Goal: Transaction & Acquisition: Purchase product/service

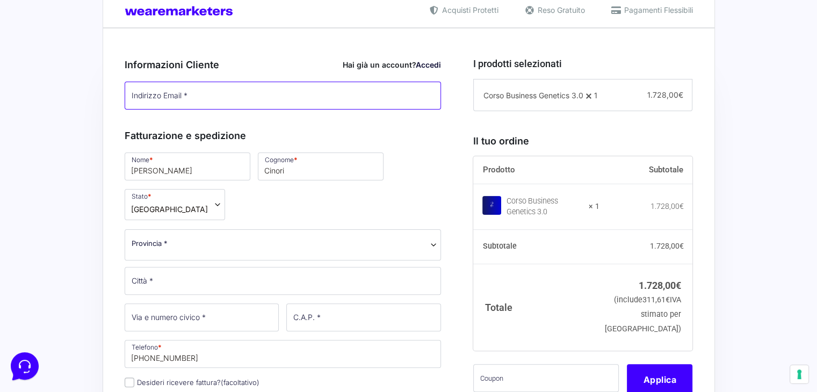
click at [247, 87] on input "Indirizzo Email *" at bounding box center [283, 96] width 317 height 28
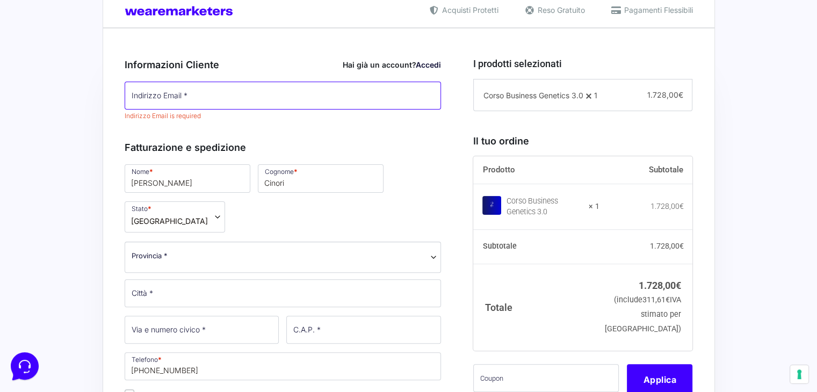
type input "[PERSON_NAME][EMAIL_ADDRESS][DOMAIN_NAME]"
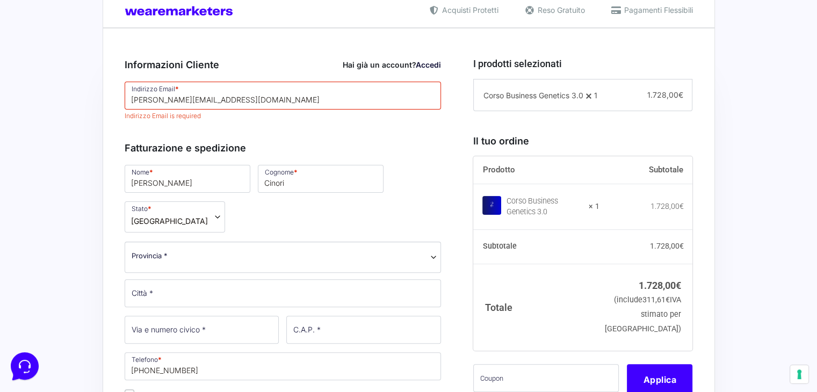
click at [433, 145] on div "Fatturazione e spedizione Nome * Francesco Cognome * Cinori Stato * Seleziona u…" at bounding box center [283, 336] width 317 height 415
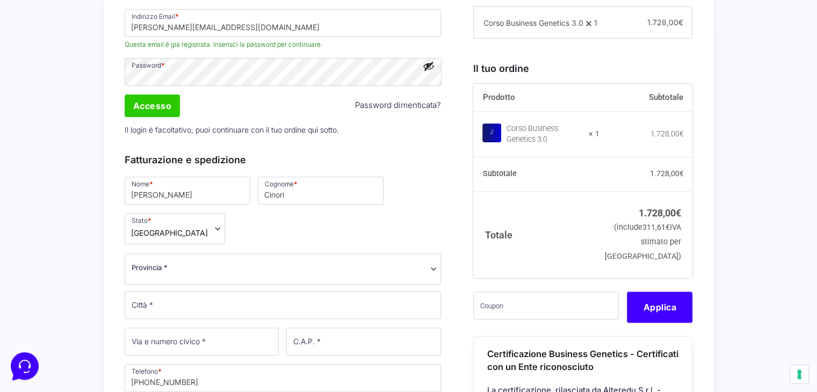
scroll to position [322, 0]
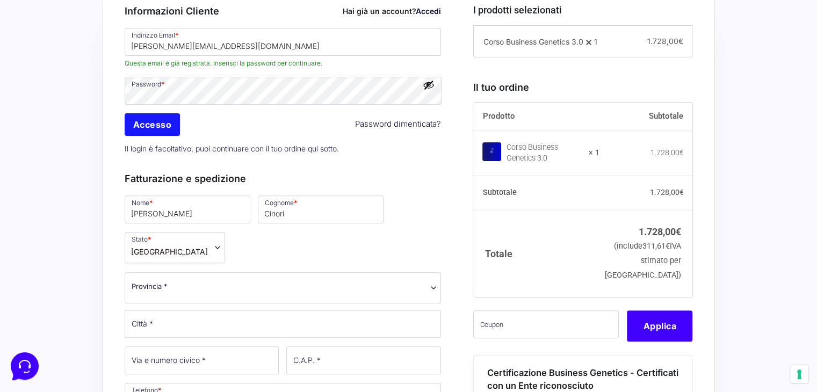
click at [157, 121] on input "Accesso" at bounding box center [153, 124] width 56 height 23
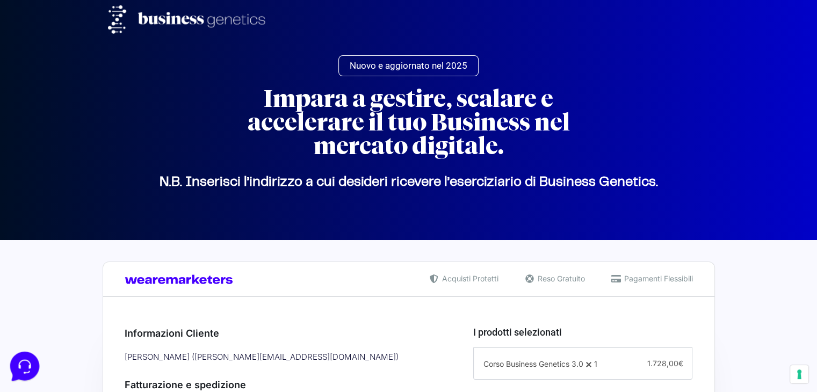
click at [25, 370] on icon at bounding box center [24, 366] width 28 height 28
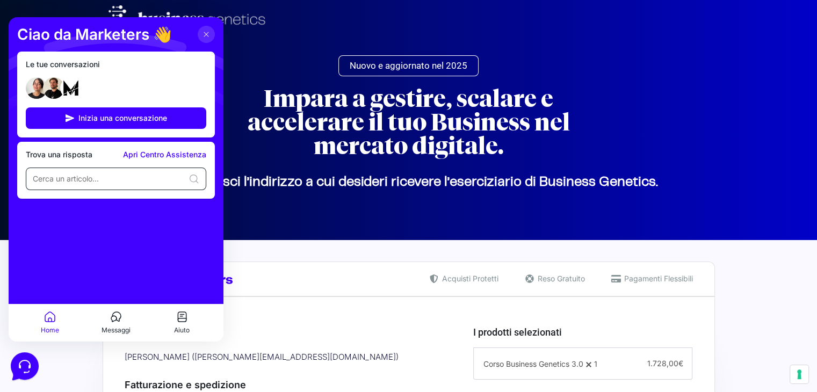
click at [110, 175] on input at bounding box center [109, 179] width 152 height 11
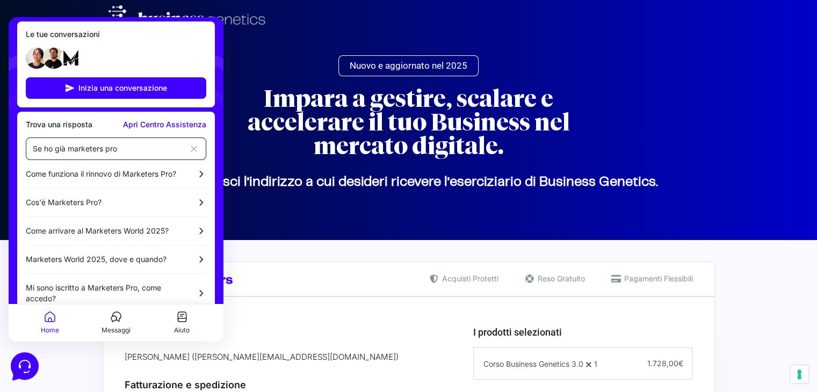
scroll to position [46, 0]
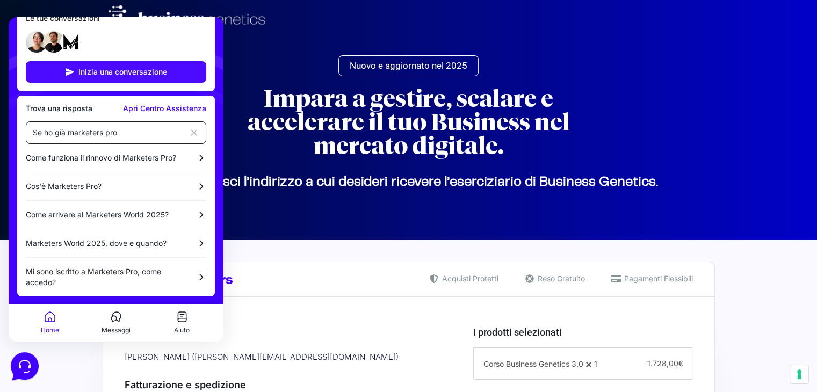
type input "Se ho già marketers pro"
click at [118, 66] on button "Inizia una conversazione" at bounding box center [116, 71] width 181 height 21
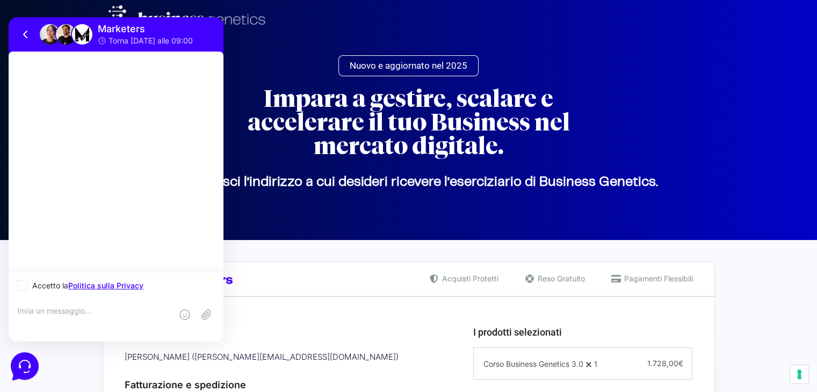
click at [24, 286] on icon at bounding box center [23, 286] width 4 height 0
click at [24, 286] on input "Accetto la Politica sulla Privacy" at bounding box center [20, 286] width 7 height 7
checkbox input "true"
click at [58, 314] on textarea at bounding box center [94, 320] width 155 height 29
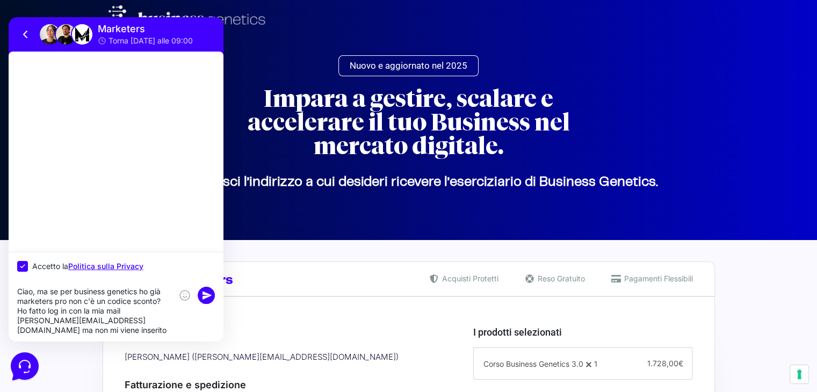
type textarea "Ciao, ma se per business genetics ho già marketers pro non c'è un codice sconto…"
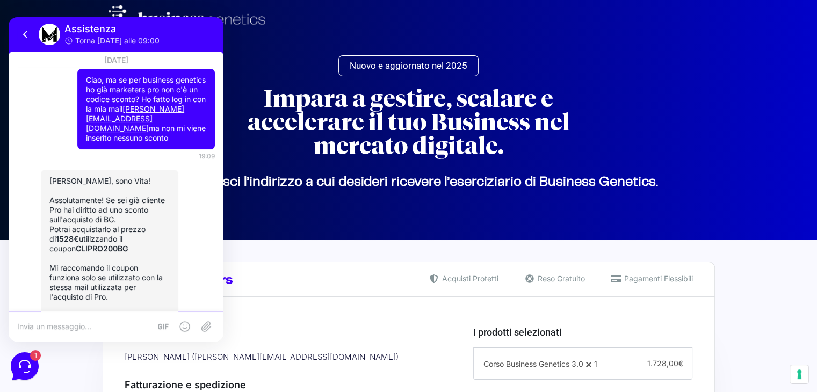
scroll to position [46, 0]
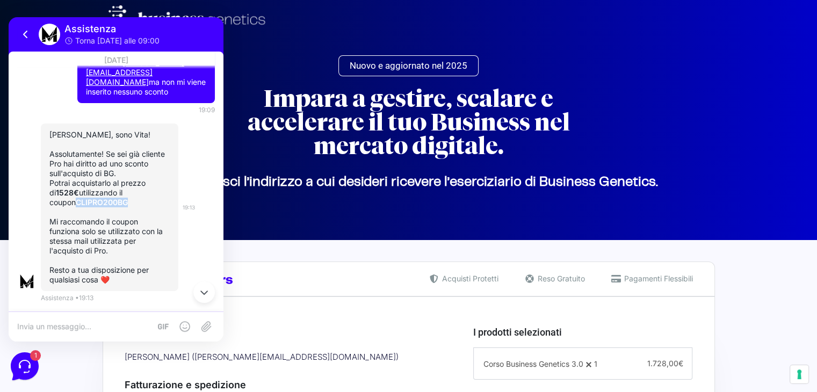
drag, startPoint x: 102, startPoint y: 204, endPoint x: 55, endPoint y: 199, distance: 47.5
click at [51, 199] on p "Potrai acquistarlo al prezzo di 1528€ utilizzando il coupon CLIPRO200BG" at bounding box center [109, 192] width 120 height 29
copy strong "CLIPRO200BG"
click at [71, 325] on textarea at bounding box center [83, 327] width 133 height 10
type textarea "Ok grazie mille"
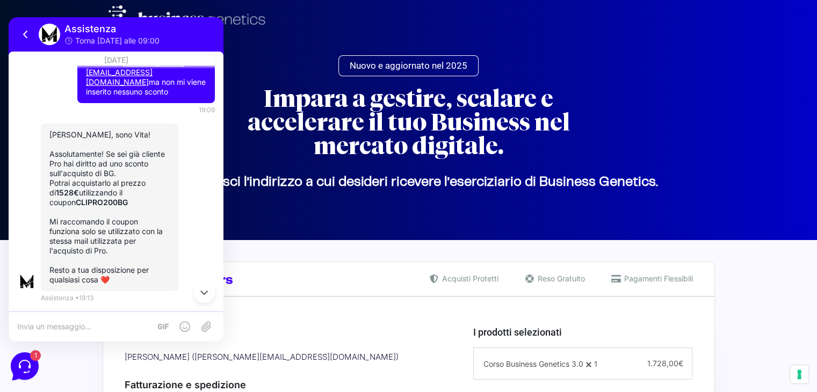
scroll to position [89, 0]
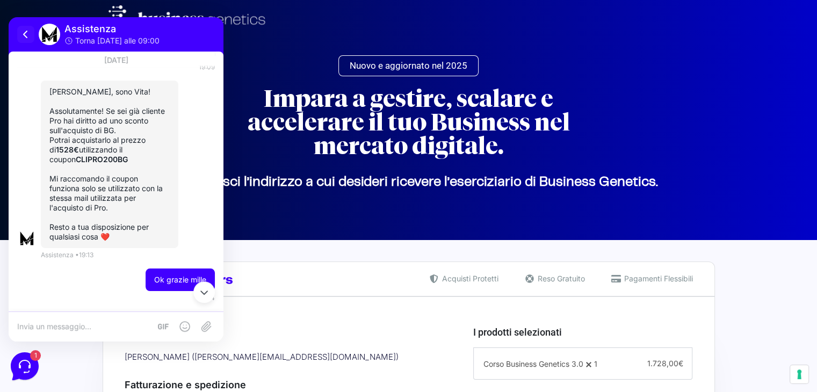
click at [25, 27] on button at bounding box center [25, 34] width 17 height 17
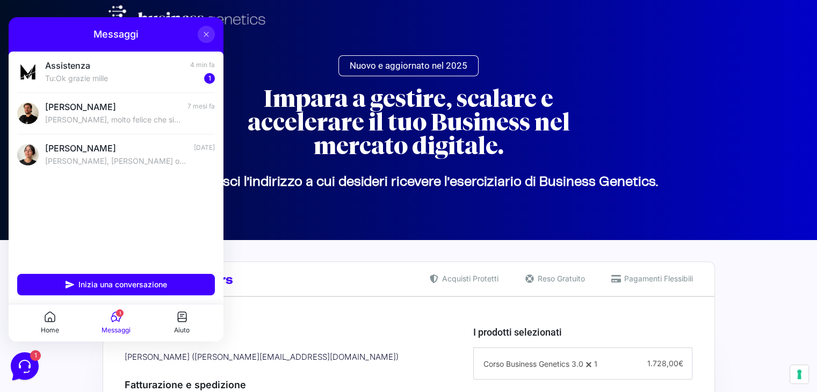
click at [783, 221] on section "Nuovo e aggiornato nel 2025 Impara a gestire, scalare e accelerare il tuo Busin…" at bounding box center [408, 78] width 817 height 325
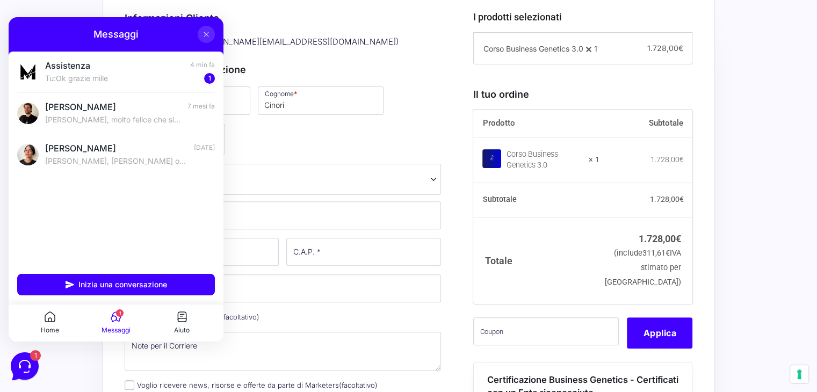
scroll to position [376, 0]
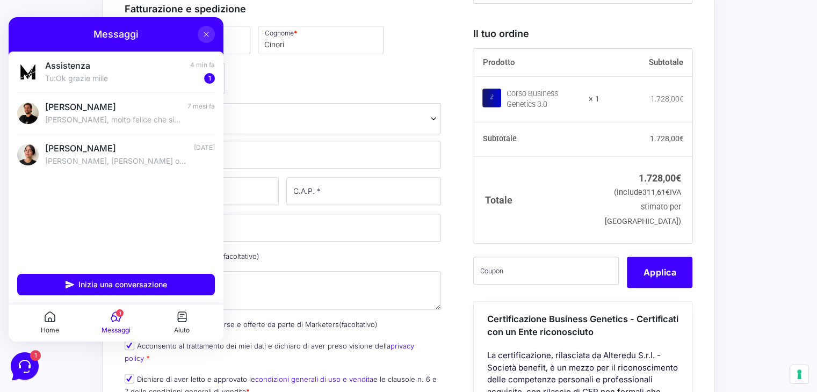
click at [209, 33] on icon at bounding box center [206, 34] width 9 height 9
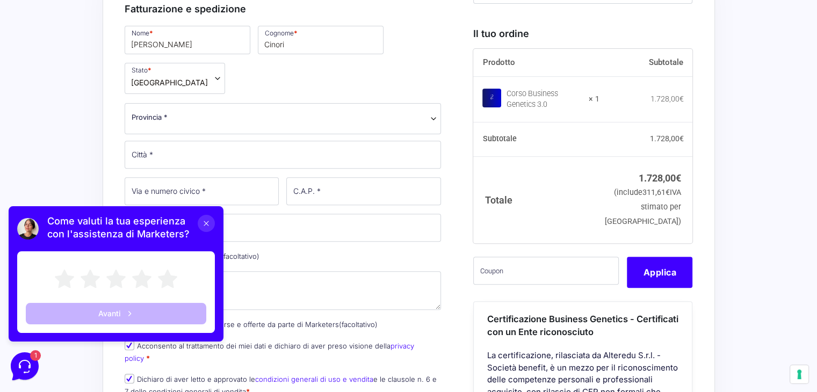
click at [203, 221] on icon at bounding box center [206, 223] width 9 height 9
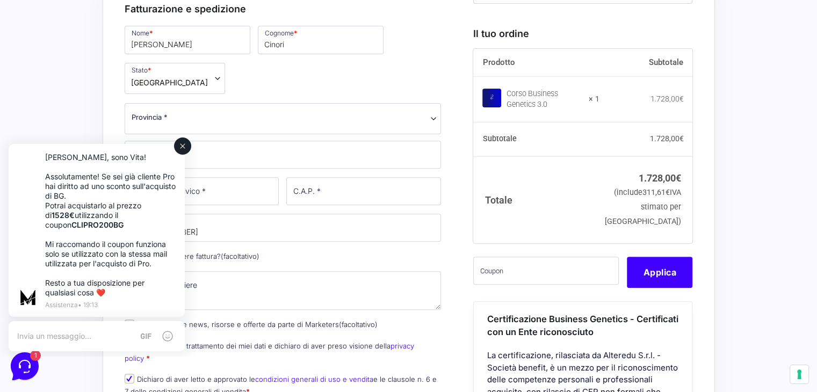
click at [182, 150] on icon at bounding box center [182, 146] width 9 height 9
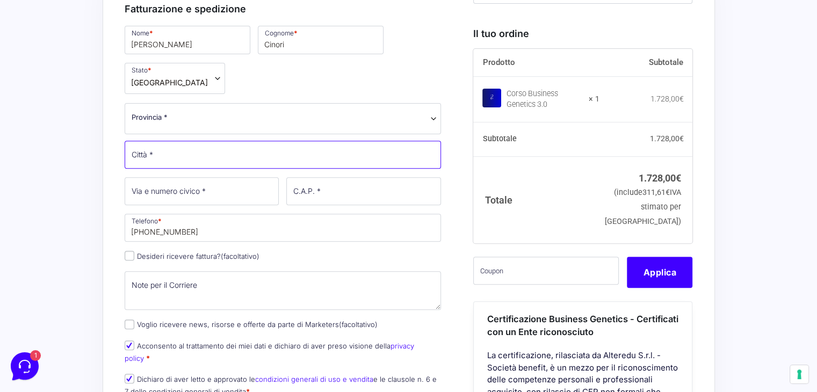
click at [182, 155] on input "Città *" at bounding box center [283, 155] width 317 height 28
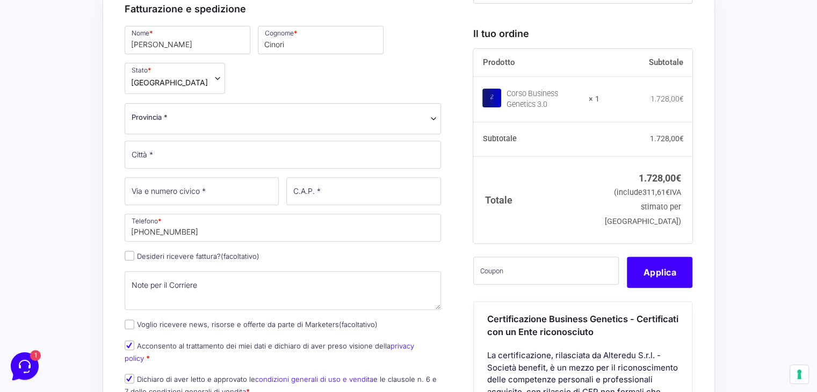
click at [217, 123] on span "Provincia *" at bounding box center [283, 118] width 317 height 31
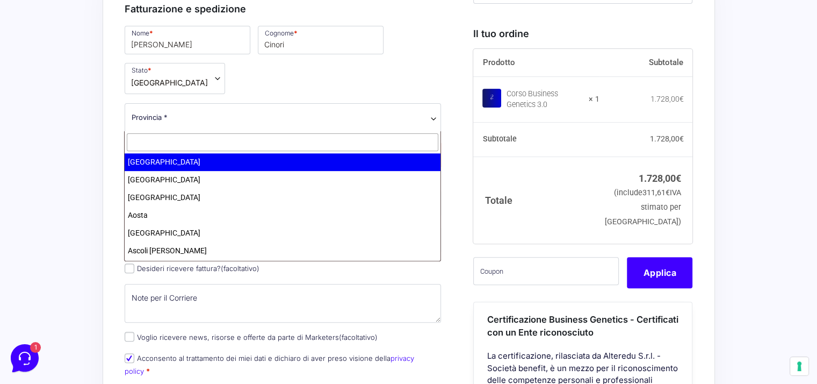
type input "r"
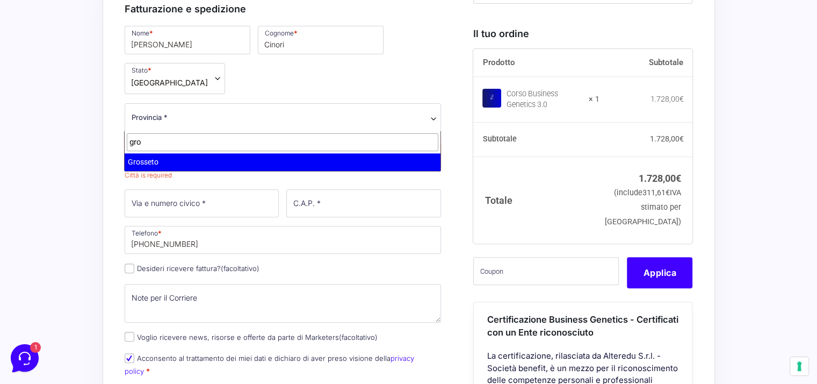
type input "gro"
select select "GR"
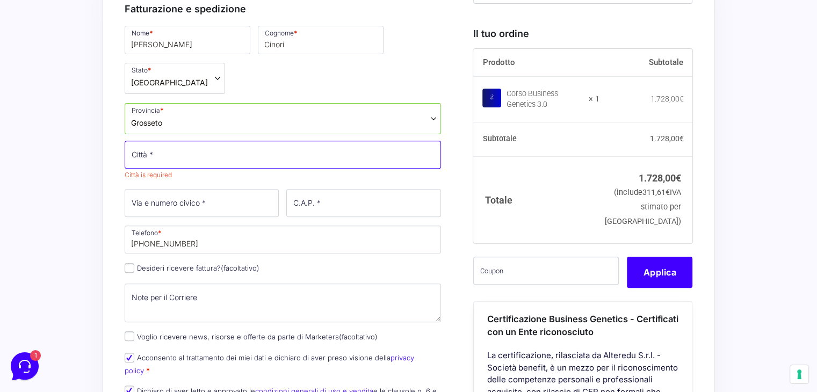
click at [180, 151] on input "Città *" at bounding box center [283, 155] width 317 height 28
type input "Grosseto"
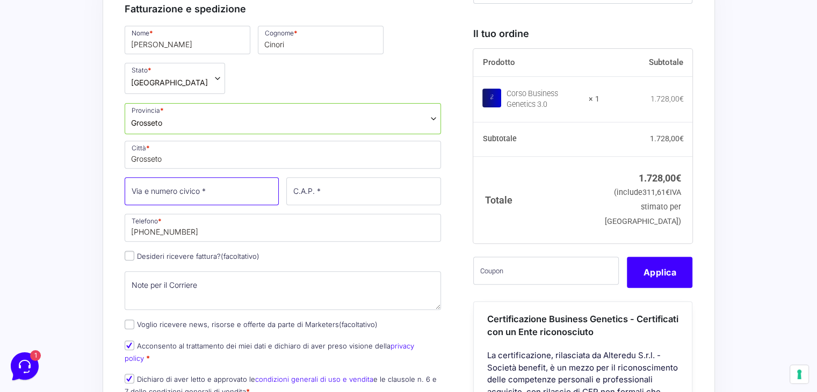
click at [164, 206] on div "Nome * [PERSON_NAME] * [PERSON_NAME] * Seleziona un paese / una regione… [GEOGR…" at bounding box center [283, 214] width 325 height 381
type input "Via Scansanese ponte 543"
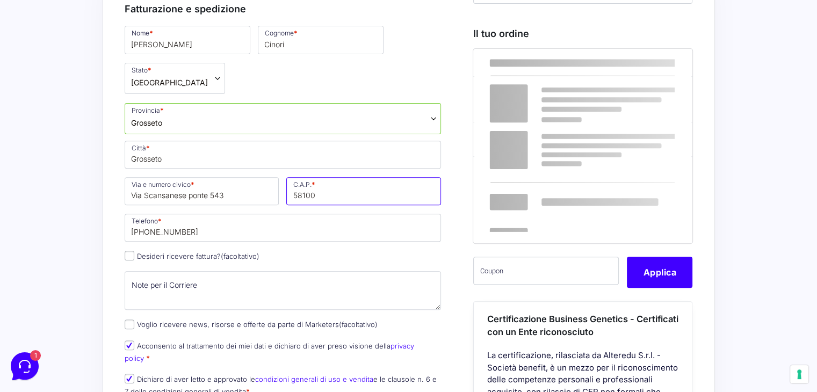
type input "58100"
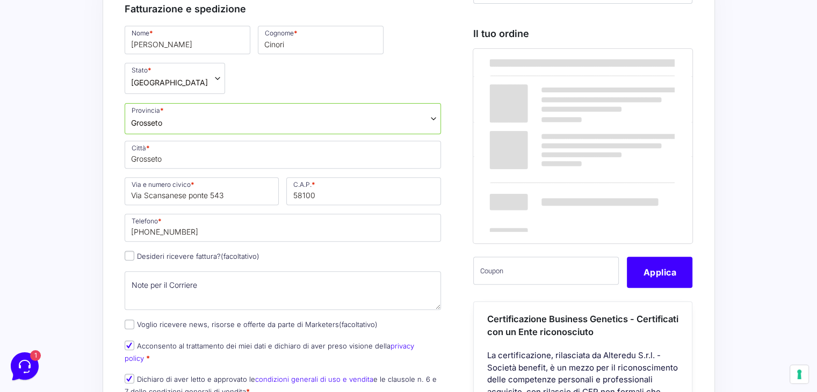
click at [87, 210] on div "Acquisti Protetti Reso Gratuito Pagamenti Flessibili Riepilogo Ordine 1.728,00 …" at bounding box center [408, 367] width 817 height 1006
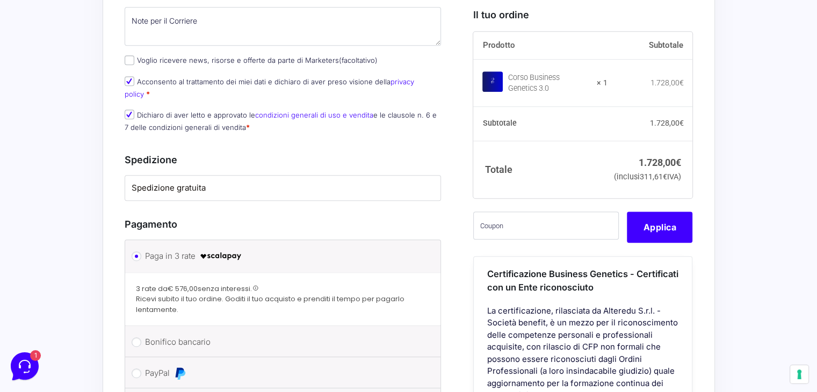
scroll to position [645, 0]
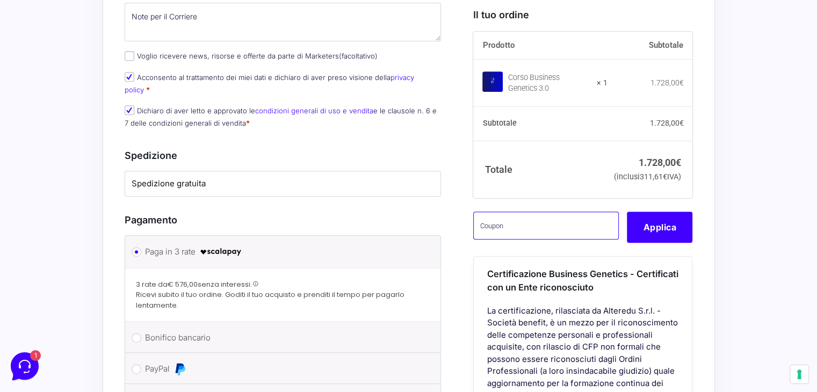
click at [523, 240] on input "text" at bounding box center [547, 226] width 146 height 28
paste input "CLIPRO200BG"
type input "CLIPRO200BG"
click at [682, 240] on button "Applica" at bounding box center [660, 227] width 66 height 31
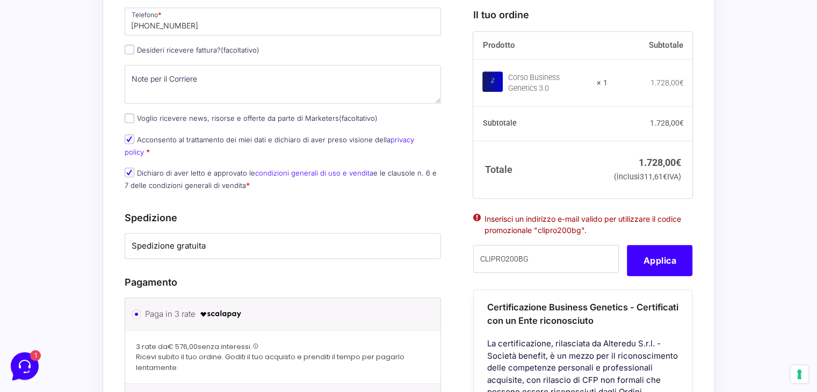
scroll to position [591, 0]
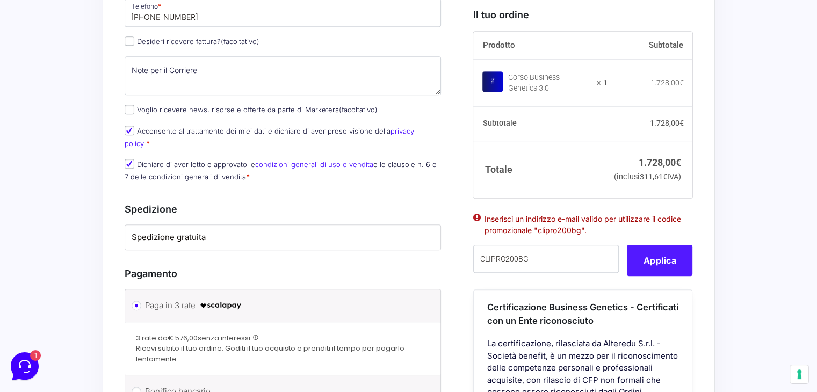
click at [662, 276] on button "Applica" at bounding box center [660, 260] width 66 height 31
click at [556, 273] on input "CLIPRO200BG" at bounding box center [547, 259] width 146 height 28
click at [482, 273] on input "CLIPRO200BG" at bounding box center [547, 259] width 146 height 28
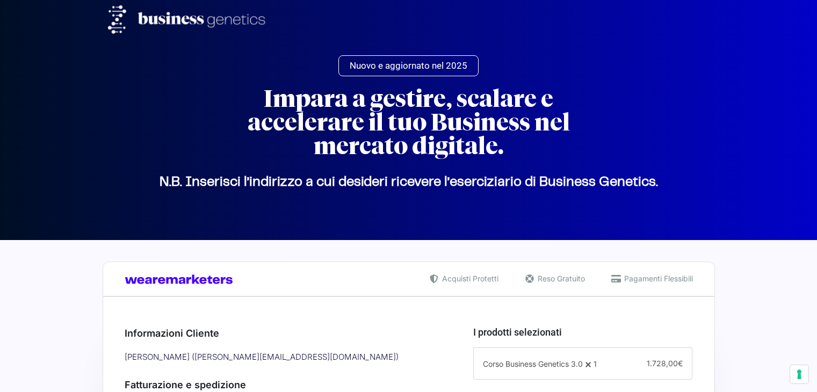
select select "GR"
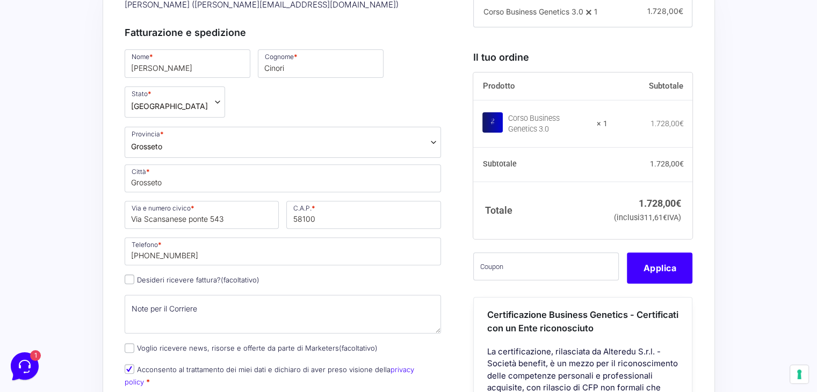
scroll to position [373, 0]
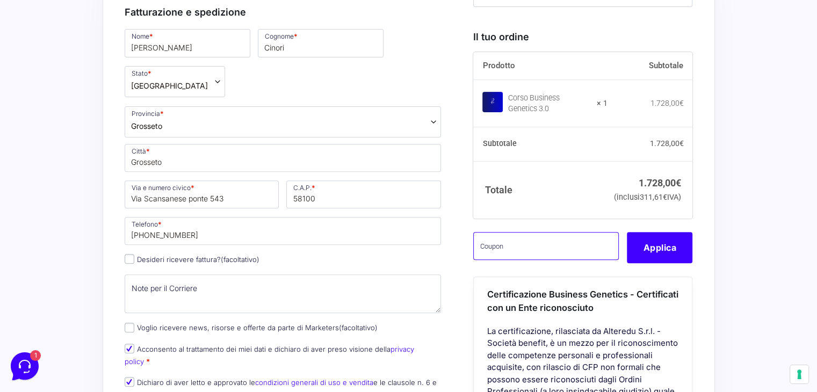
click at [537, 257] on input "text" at bounding box center [547, 246] width 146 height 28
paste input "CLIPRO200BG"
type input "CLIPRO200BG"
click at [662, 263] on button "Applica" at bounding box center [660, 247] width 66 height 31
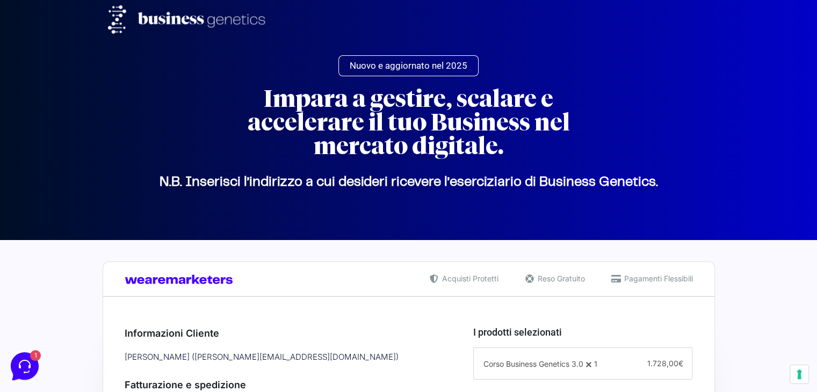
scroll to position [0, 0]
select select "GR"
